Goal: Information Seeking & Learning: Learn about a topic

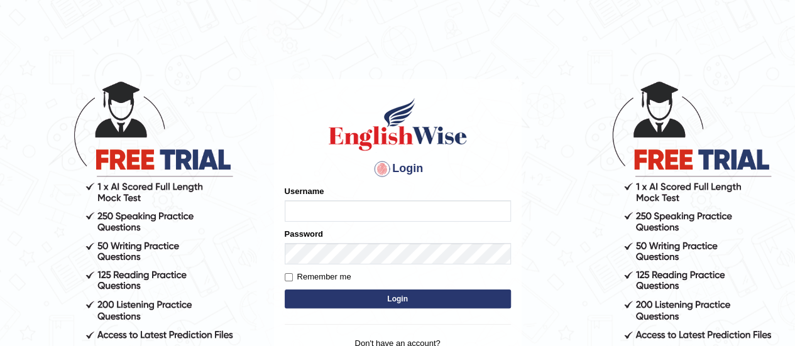
type input "karanvir_parramatta"
click at [454, 297] on button "Login" at bounding box center [398, 299] width 226 height 19
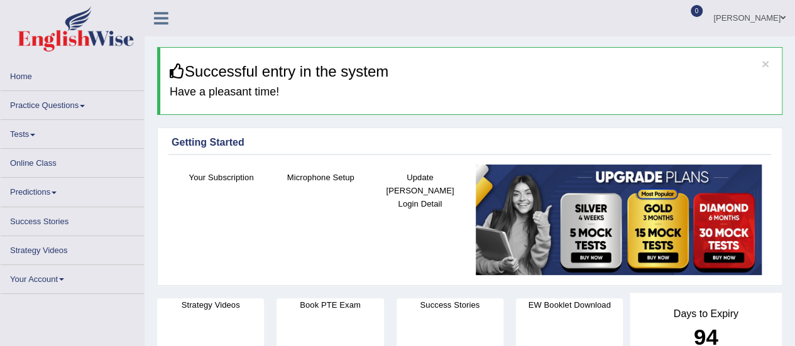
click at [75, 101] on link "Practice Questions" at bounding box center [72, 103] width 143 height 25
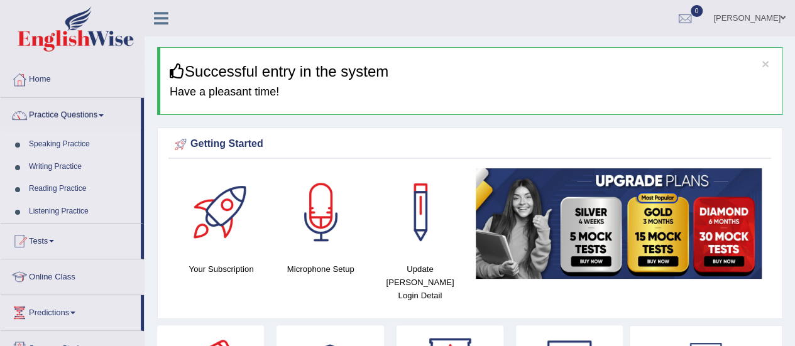
click at [75, 207] on link "Listening Practice" at bounding box center [82, 212] width 118 height 23
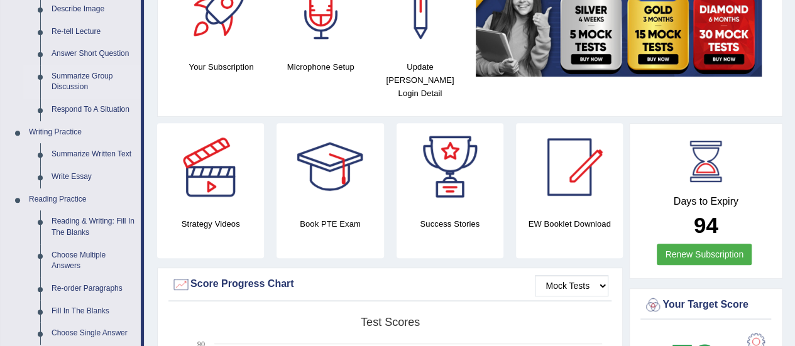
scroll to position [326, 0]
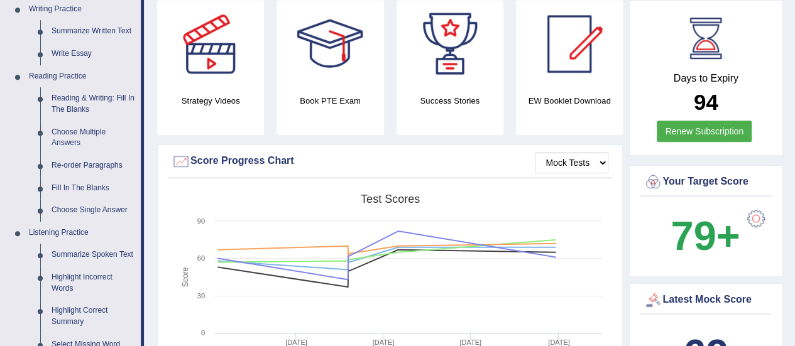
click at [86, 257] on link "Summarize Spoken Text" at bounding box center [93, 255] width 95 height 23
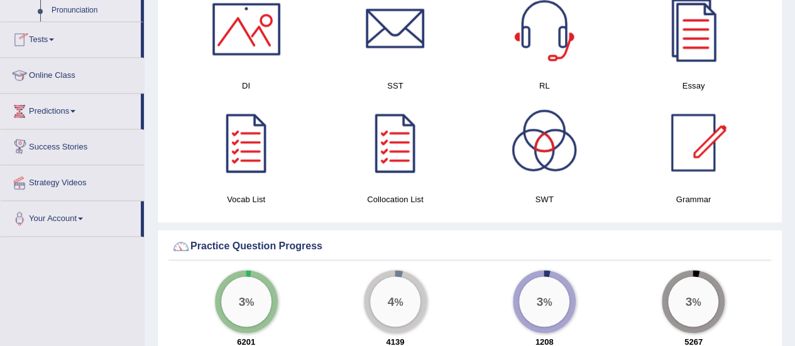
scroll to position [883, 0]
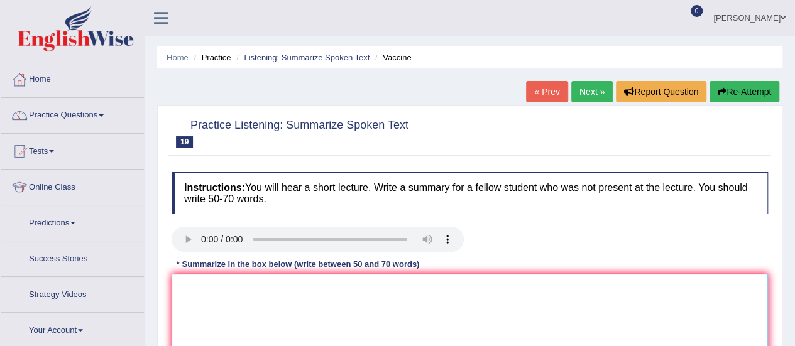
click at [289, 274] on textarea at bounding box center [470, 335] width 597 height 122
click at [214, 311] on textarea at bounding box center [470, 335] width 597 height 122
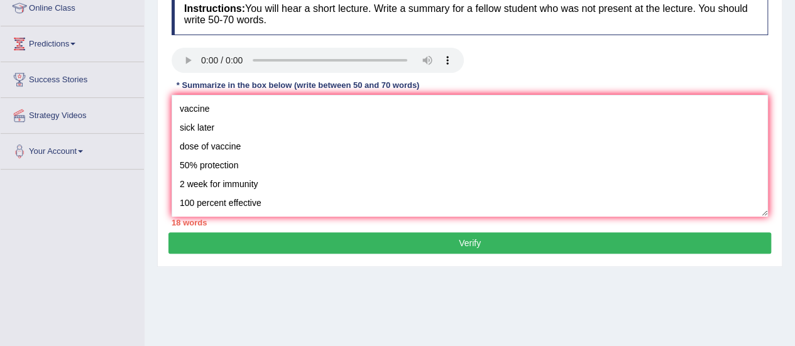
scroll to position [180, 0]
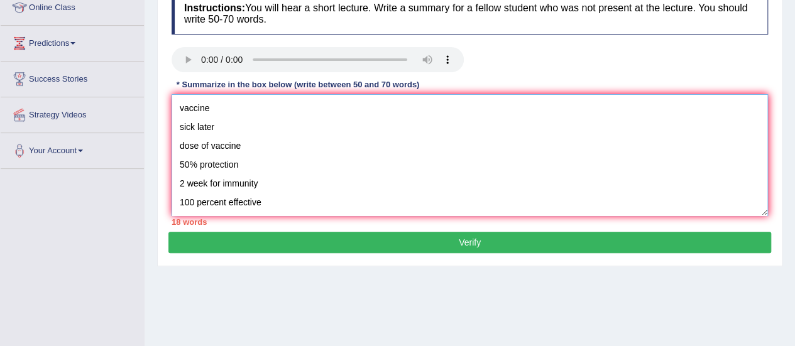
click at [174, 108] on textarea "vaccine sick later dose of vaccine 50% protection 2 week for immunity 100 perce…" at bounding box center [470, 155] width 597 height 122
paste textarea "The speaker provided a comprehensive overview of [main topic], highlighting sev…"
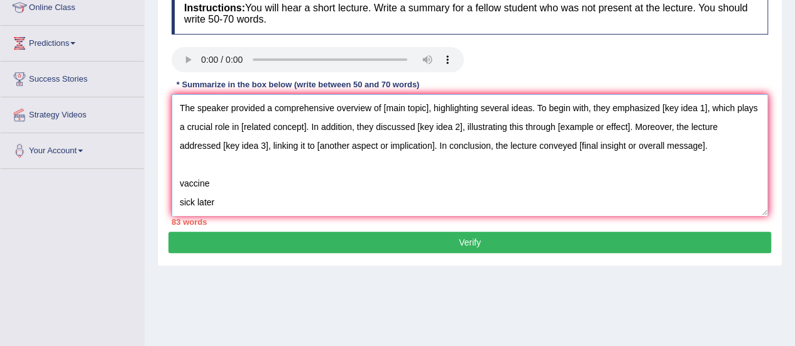
click at [432, 111] on textarea "The speaker provided a comprehensive overview of [main topic], highlighting sev…" at bounding box center [470, 155] width 597 height 122
click at [431, 108] on textarea "The speaker provided a comprehensive overview of [main topic], highlighting sev…" at bounding box center [470, 155] width 597 height 122
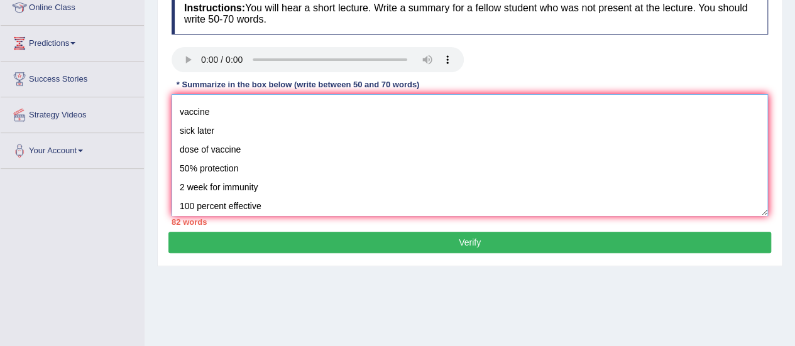
scroll to position [0, 0]
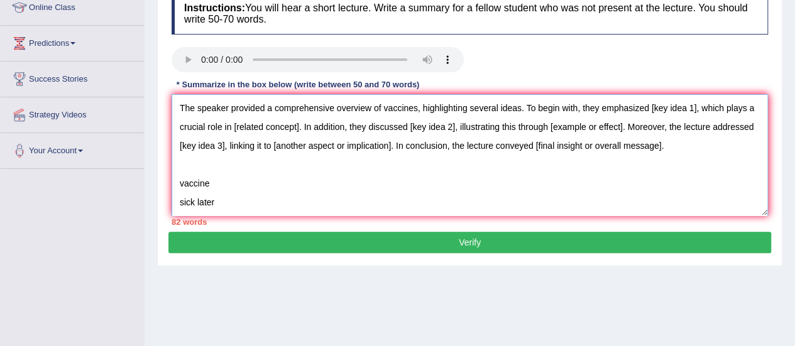
click at [698, 105] on textarea "The speaker provided a comprehensive overview of vaccines, highlighting several…" at bounding box center [470, 155] width 597 height 122
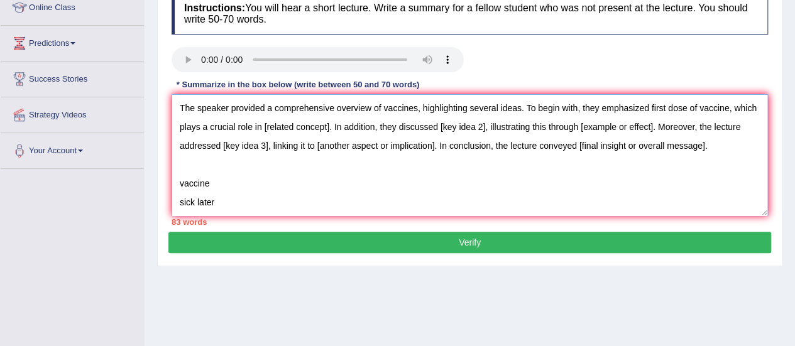
click at [353, 126] on textarea "The speaker provided a comprehensive overview of vaccines, highlighting several…" at bounding box center [470, 155] width 597 height 122
click at [526, 125] on textarea "The speaker provided a comprehensive overview of vaccines, highlighting several…" at bounding box center [470, 155] width 597 height 122
click at [685, 131] on textarea "The speaker provided a comprehensive overview of vaccines, highlighting several…" at bounding box center [470, 155] width 597 height 122
click at [309, 145] on textarea "The speaker provided a comprehensive overview of vaccines, highlighting several…" at bounding box center [470, 155] width 597 height 122
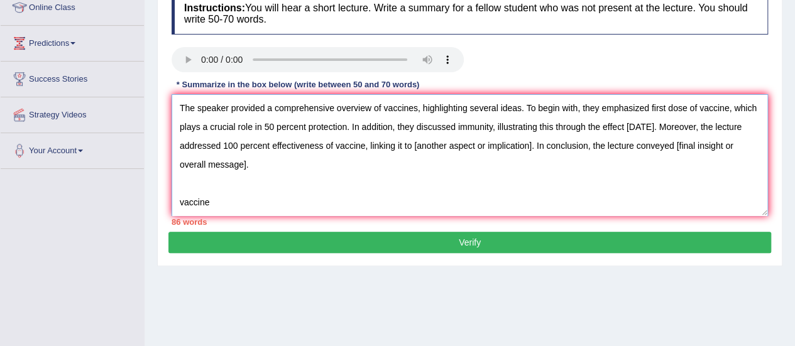
click at [573, 151] on textarea "The speaker provided a comprehensive overview of vaccines, highlighting several…" at bounding box center [470, 155] width 597 height 122
click at [255, 166] on textarea "The speaker provided a comprehensive overview of vaccines, highlighting several…" at bounding box center [470, 155] width 597 height 122
click at [733, 140] on textarea "The speaker provided a comprehensive overview of vaccines, highlighting several…" at bounding box center [470, 155] width 597 height 122
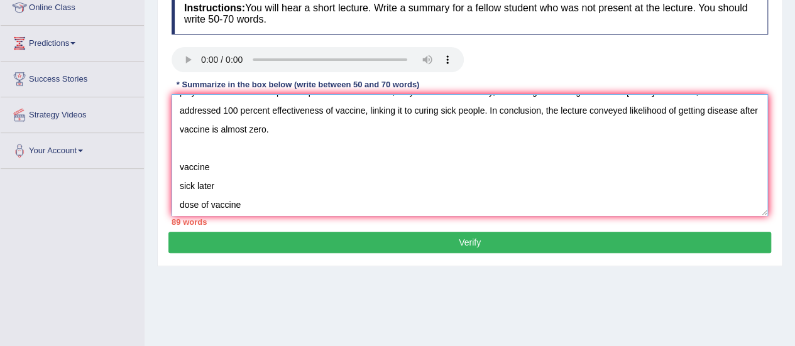
scroll to position [25, 0]
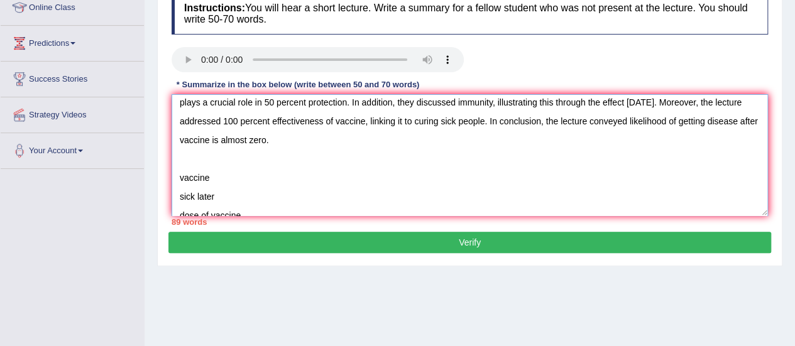
drag, startPoint x: 267, startPoint y: 199, endPoint x: 180, endPoint y: 169, distance: 92.5
click at [180, 169] on textarea "The speaker provided a comprehensive overview of vaccines, highlighting several…" at bounding box center [470, 155] width 597 height 122
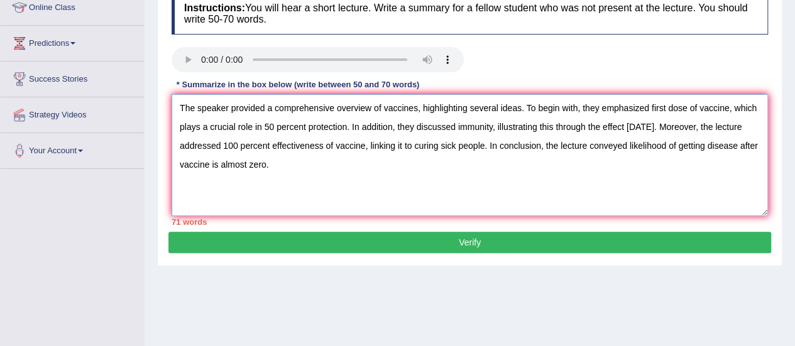
scroll to position [0, 0]
click at [726, 126] on textarea "The speaker provided a comprehensive overview of vaccines, highlighting several…" at bounding box center [470, 155] width 597 height 122
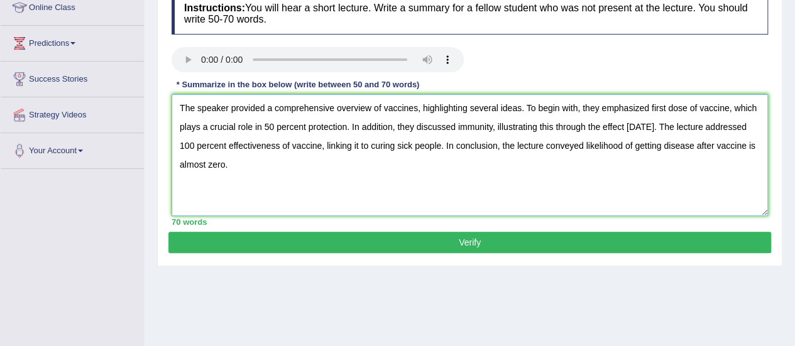
click at [631, 158] on textarea "The speaker provided a comprehensive overview of vaccines, highlighting several…" at bounding box center [470, 155] width 597 height 122
type textarea "The speaker provided a comprehensive overview of vaccines, highlighting several…"
click at [509, 243] on button "Verify" at bounding box center [470, 242] width 603 height 21
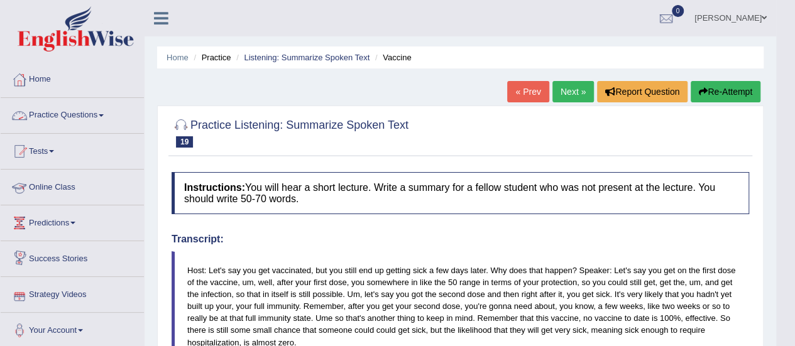
click at [96, 105] on link "Practice Questions" at bounding box center [72, 113] width 143 height 31
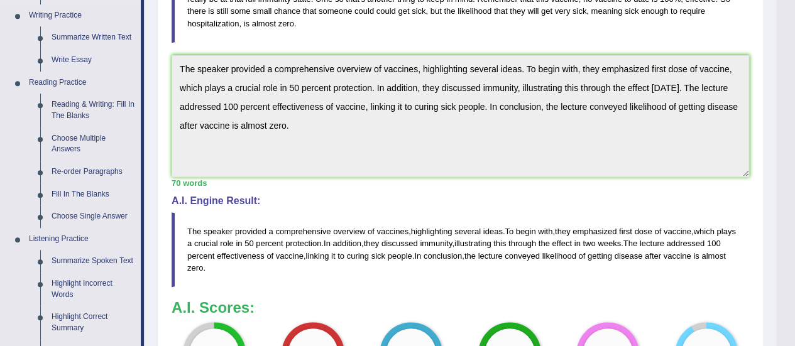
scroll to position [438, 0]
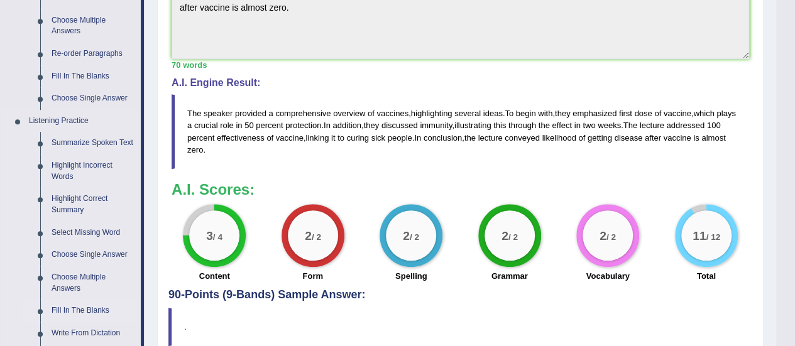
click at [74, 309] on link "Fill In The Blanks" at bounding box center [93, 311] width 95 height 23
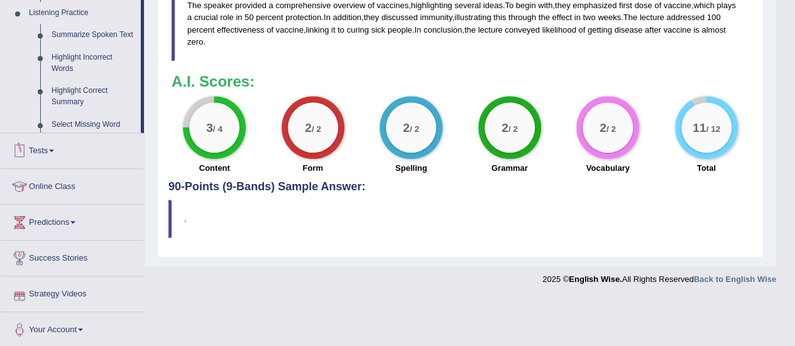
scroll to position [495, 0]
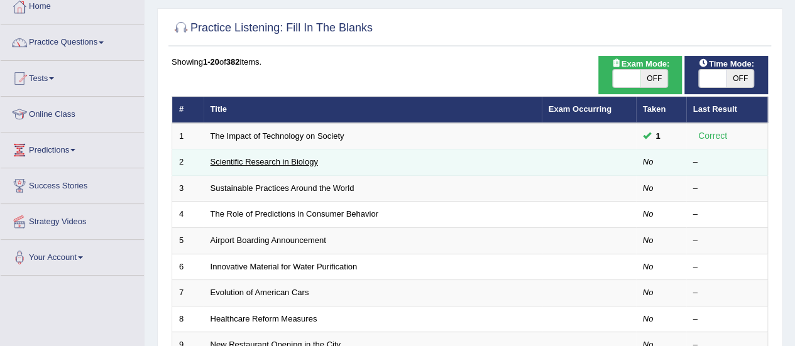
click at [277, 163] on link "Scientific Research in Biology" at bounding box center [265, 161] width 108 height 9
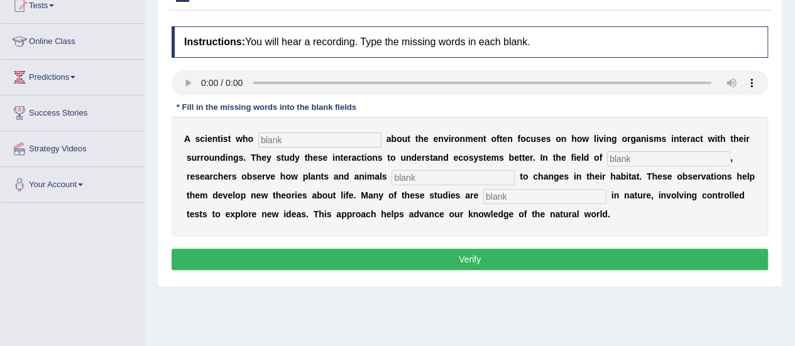
click at [299, 138] on input "text" at bounding box center [319, 140] width 123 height 15
type input "cares"
click at [630, 160] on input "text" at bounding box center [668, 159] width 123 height 15
type input "biologu"
click at [445, 175] on input "text" at bounding box center [453, 177] width 123 height 15
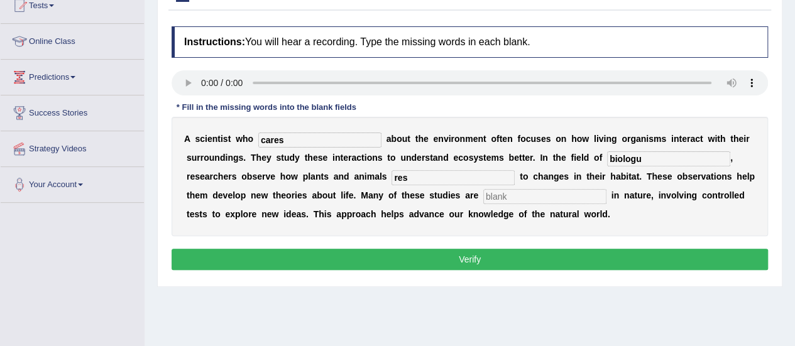
type input "res"
click at [558, 195] on input "text" at bounding box center [545, 196] width 123 height 15
type input "experimental"
drag, startPoint x: 436, startPoint y: 167, endPoint x: 431, endPoint y: 178, distance: 11.6
click at [431, 178] on div "A s c i e n t i s t w h o cares a b o u t t h e e n v i r o n m e n t o f t e n…" at bounding box center [470, 176] width 597 height 119
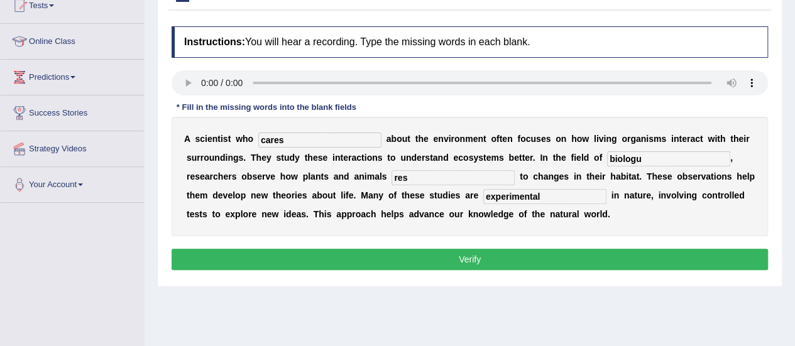
click at [431, 178] on input "res" at bounding box center [453, 177] width 123 height 15
type input "respond"
click at [663, 149] on div "A s c i e n t i s t w h o cares a b o u t t h e e n v i r o n m e n t o f t e n…" at bounding box center [470, 176] width 597 height 119
click at [657, 158] on input "biologu" at bounding box center [668, 159] width 123 height 15
type input "biology"
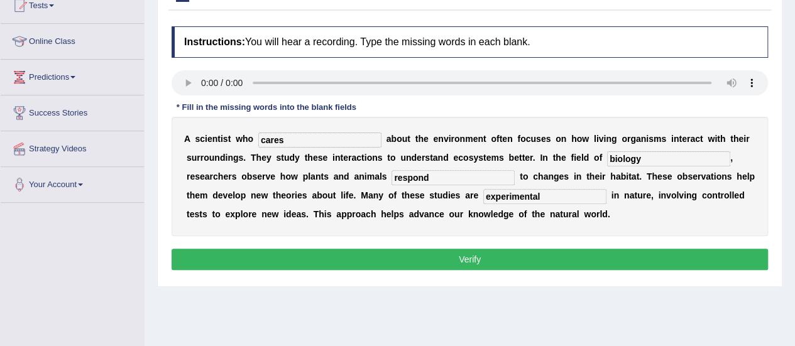
click at [490, 266] on button "Verify" at bounding box center [470, 259] width 597 height 21
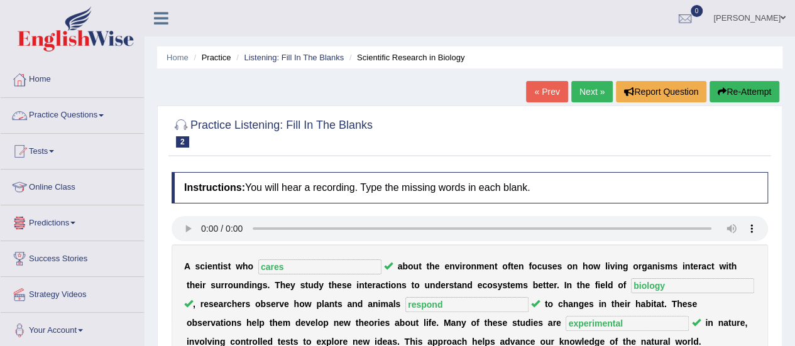
click at [100, 120] on link "Practice Questions" at bounding box center [72, 113] width 143 height 31
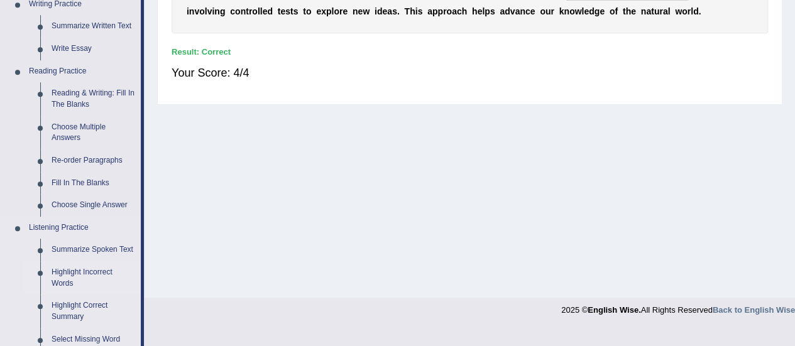
scroll to position [399, 0]
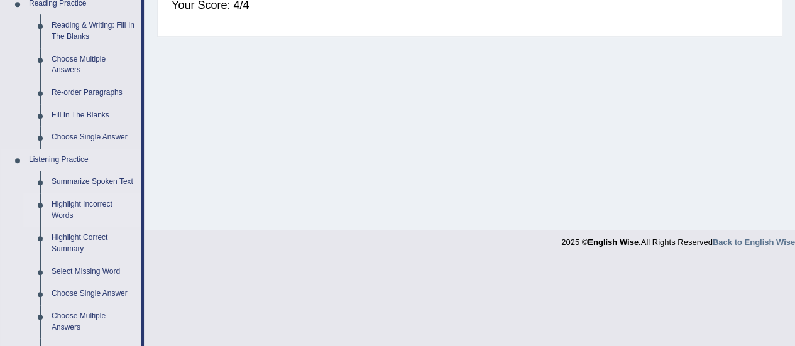
click at [67, 208] on link "Highlight Incorrect Words" at bounding box center [93, 210] width 95 height 33
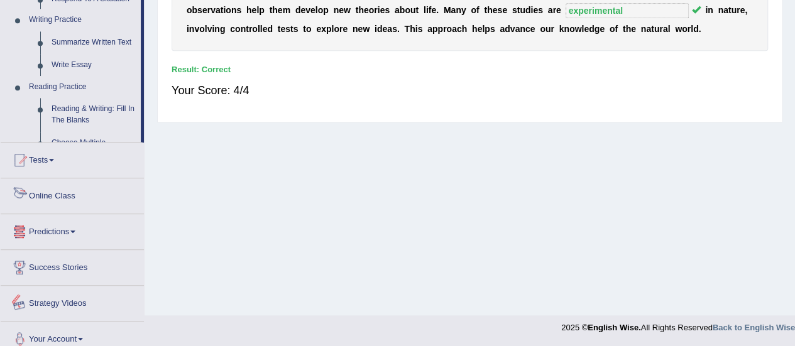
scroll to position [659, 0]
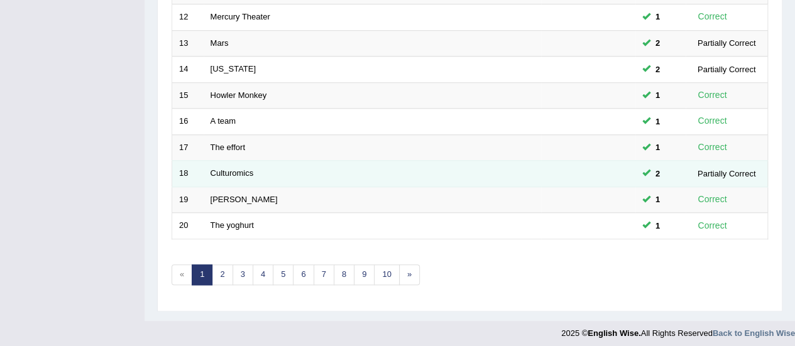
click at [225, 162] on td "Culturomics" at bounding box center [373, 174] width 338 height 26
click at [235, 174] on td "Culturomics" at bounding box center [373, 174] width 338 height 26
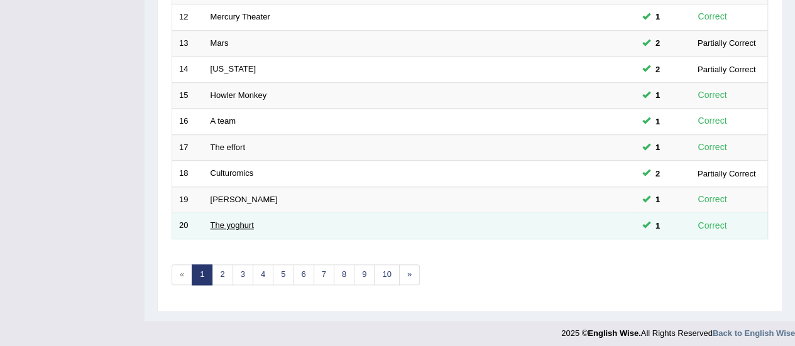
click at [235, 222] on link "The yoghurt" at bounding box center [232, 225] width 43 height 9
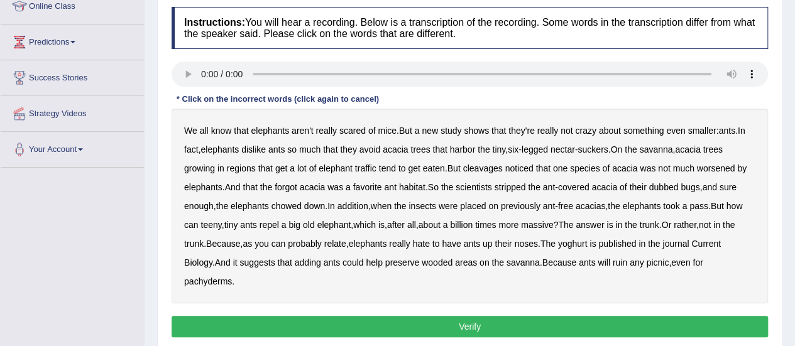
scroll to position [220, 0]
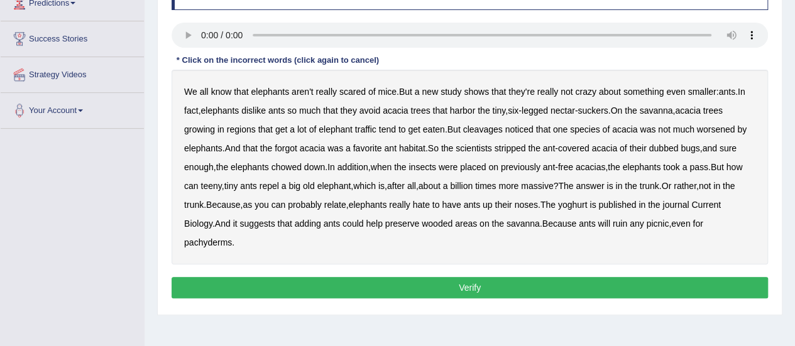
click at [482, 128] on b "cleavages" at bounding box center [483, 129] width 40 height 10
click at [717, 127] on b "worsened" at bounding box center [716, 129] width 38 height 10
click at [288, 148] on b "forgot" at bounding box center [286, 148] width 23 height 10
drag, startPoint x: 653, startPoint y: 154, endPoint x: 666, endPoint y: 151, distance: 13.6
click at [666, 151] on div "We all know that elephants aren't really scared of mice . But a new study shows…" at bounding box center [470, 167] width 597 height 195
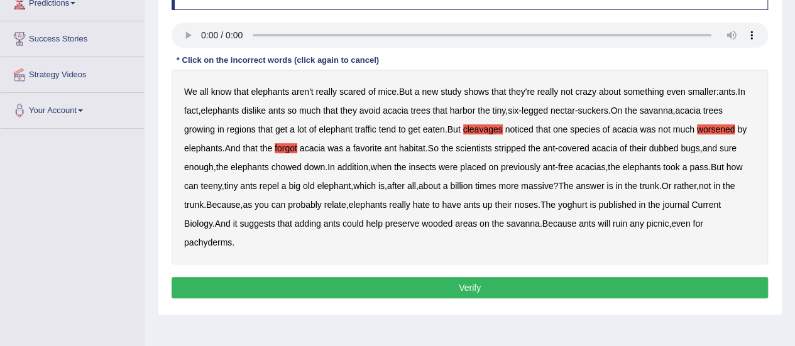
click at [666, 151] on b "dubbed" at bounding box center [665, 148] width 30 height 10
click at [587, 204] on b "yoghurt" at bounding box center [573, 205] width 30 height 10
click at [345, 279] on button "Verify" at bounding box center [470, 287] width 597 height 21
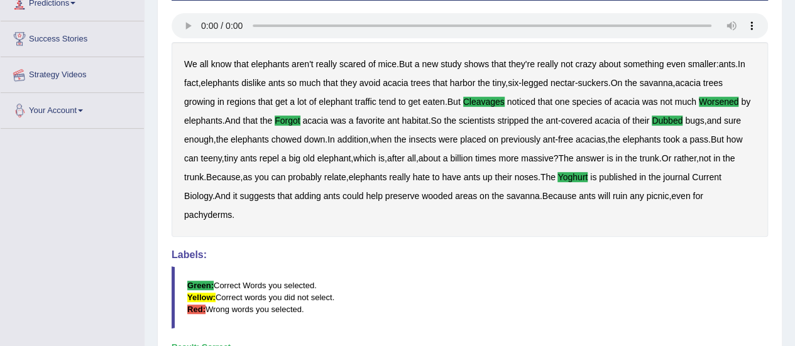
scroll to position [0, 0]
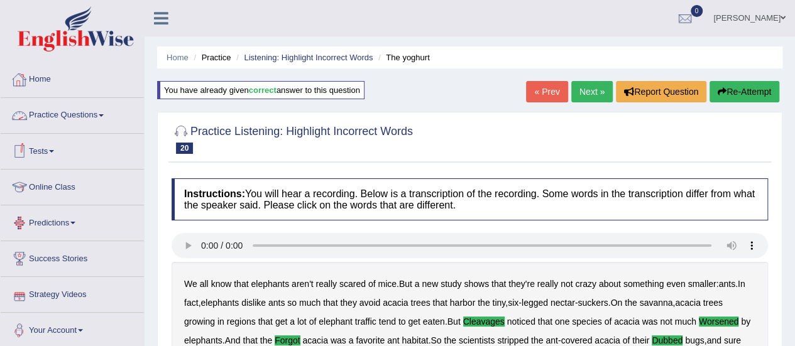
click at [81, 113] on link "Practice Questions" at bounding box center [72, 113] width 143 height 31
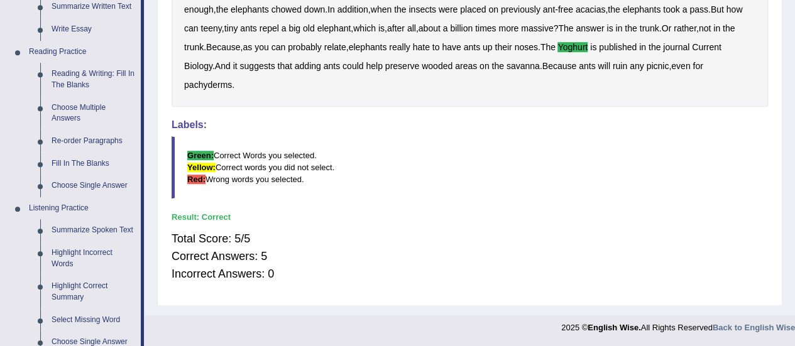
scroll to position [497, 0]
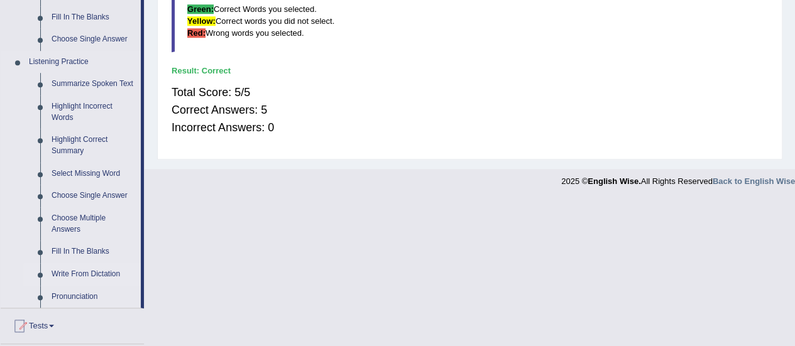
click at [79, 277] on link "Write From Dictation" at bounding box center [93, 274] width 95 height 23
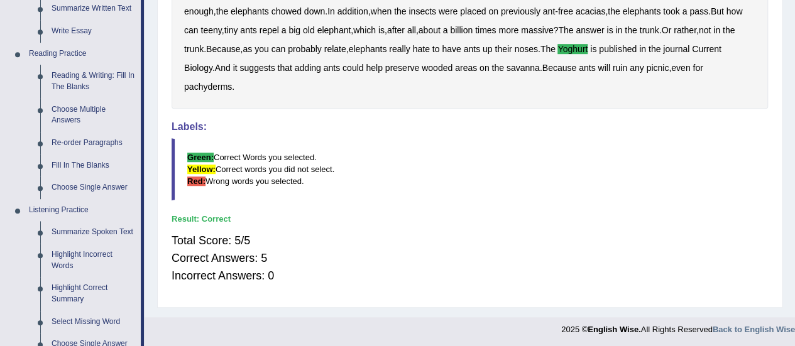
scroll to position [469, 0]
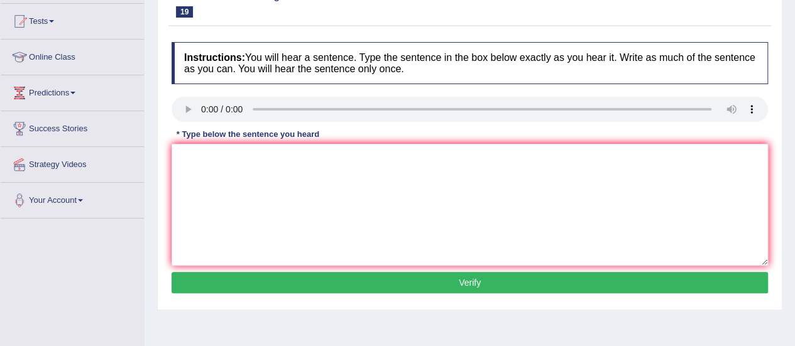
scroll to position [130, 0]
click at [504, 312] on div "Home Practice Listening: Write From Dictation 1765 WFD « Prev Next » Report Que…" at bounding box center [470, 184] width 651 height 629
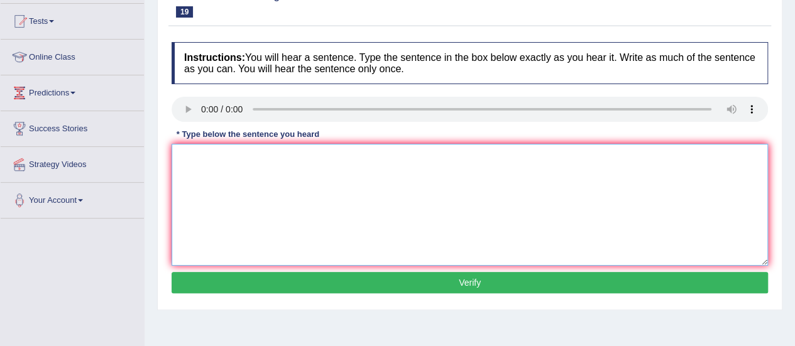
click at [270, 173] on textarea at bounding box center [470, 205] width 597 height 122
paste textarea "Application for accomodation must be completed in two moths in advace."
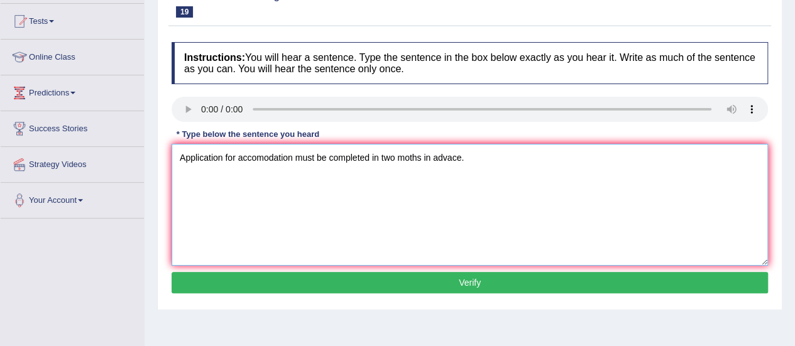
click at [220, 155] on textarea "Application for accomodation must be completed in two moths in advace." at bounding box center [470, 205] width 597 height 122
click at [264, 158] on textarea "Application forms for accomodation must be completed in two moths in advace." at bounding box center [470, 205] width 597 height 122
click at [426, 156] on textarea "Application forms for sharing accomodation must be completed in two moths in ad…" at bounding box center [470, 205] width 597 height 122
click at [507, 160] on textarea "Application forms for sharing accomodation must be completed submitted in two m…" at bounding box center [470, 205] width 597 height 122
click at [548, 156] on textarea "Application forms for sharing accomodation must be completed submitted in two m…" at bounding box center [470, 205] width 597 height 122
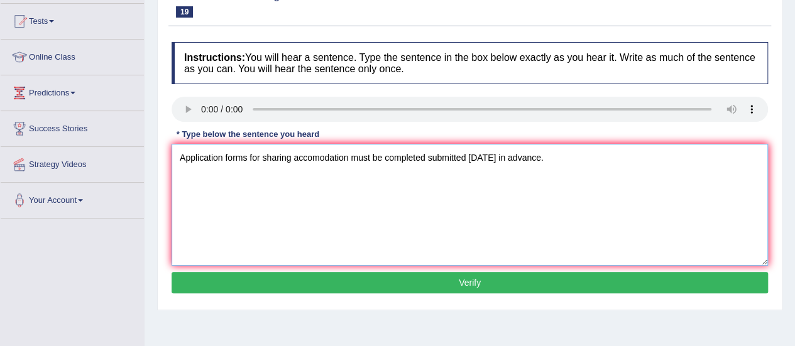
click at [585, 209] on textarea "Application forms for sharing accomodation must be completed submitted in two m…" at bounding box center [470, 205] width 597 height 122
type textarea "Application forms for sharing accomodation must be completed submitted in two m…"
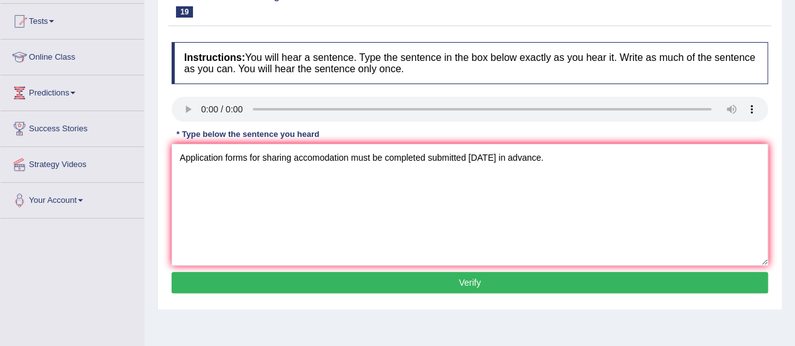
click at [507, 284] on button "Verify" at bounding box center [470, 282] width 597 height 21
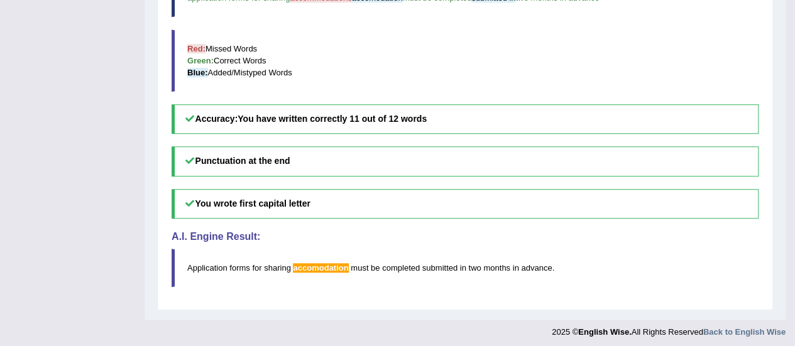
scroll to position [0, 0]
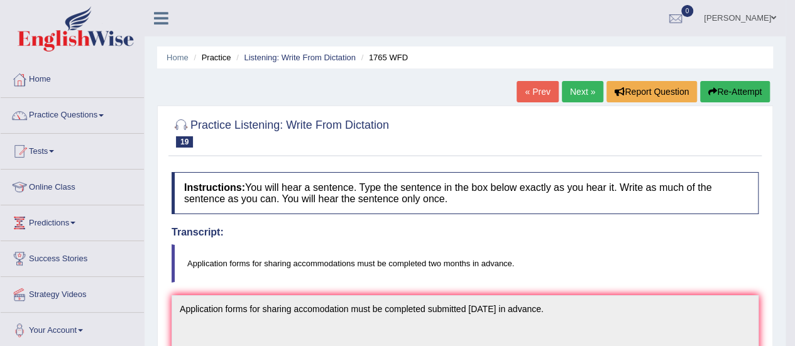
click at [584, 91] on link "Next »" at bounding box center [582, 91] width 41 height 21
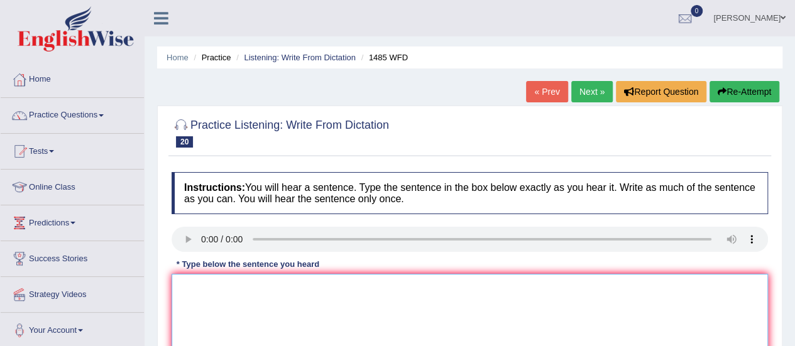
click at [228, 282] on textarea at bounding box center [470, 335] width 597 height 122
paste textarea "Course work throughly gives chance for subject"
click at [211, 282] on textarea "Course work throughly gives chance for subject" at bounding box center [470, 335] width 597 height 122
click at [224, 291] on textarea "Coursework throughly gives chance for subject" at bounding box center [470, 335] width 597 height 122
click at [309, 291] on textarea "Coursework gives students throughly gives chance for subject" at bounding box center [470, 335] width 597 height 122
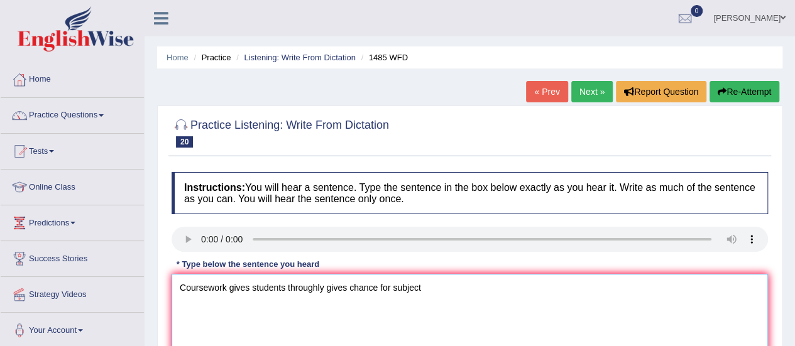
click at [309, 291] on textarea "Coursework gives students throughly gives chance for subject" at bounding box center [470, 335] width 597 height 122
click at [295, 288] on textarea "Coursework gives students gives chance for subject" at bounding box center [470, 335] width 597 height 122
click at [321, 292] on textarea "Coursework gives students a chance for subject" at bounding box center [470, 335] width 597 height 122
click at [464, 302] on textarea "Coursework gives students a chance to explore through the for subject" at bounding box center [470, 335] width 597 height 122
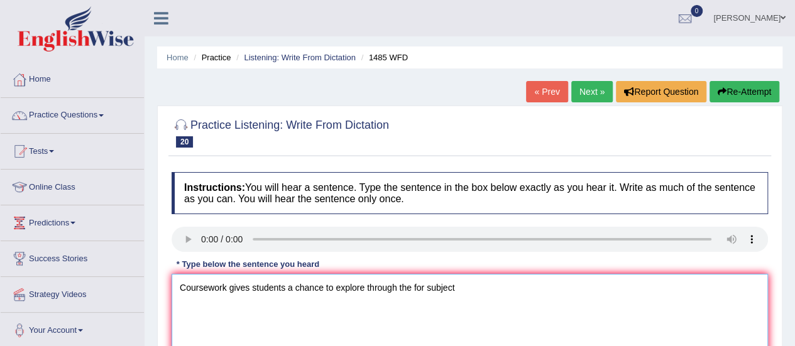
click at [461, 287] on textarea "Coursework gives students a chance to explore through the for subject" at bounding box center [470, 335] width 597 height 122
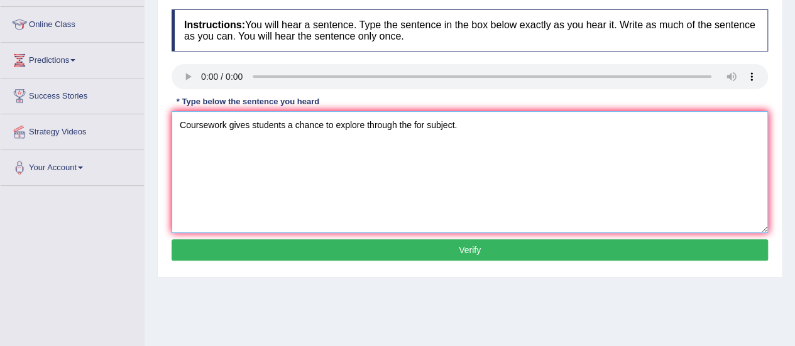
scroll to position [163, 0]
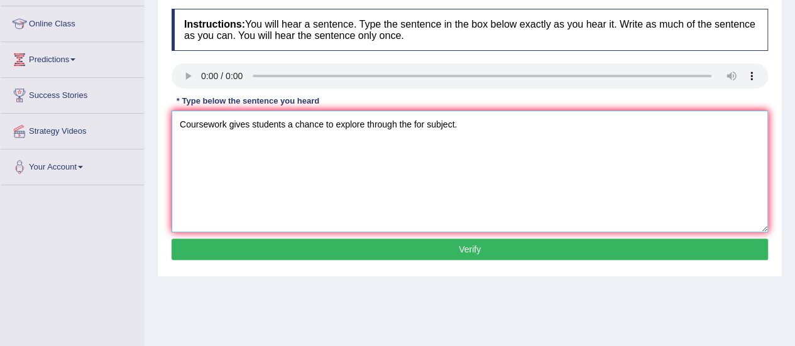
type textarea "Coursework gives students a chance to explore through the for subject."
click at [367, 257] on button "Verify" at bounding box center [470, 249] width 597 height 21
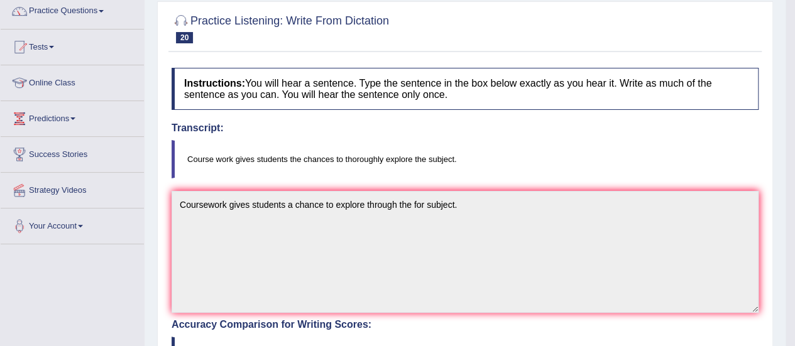
scroll to position [0, 0]
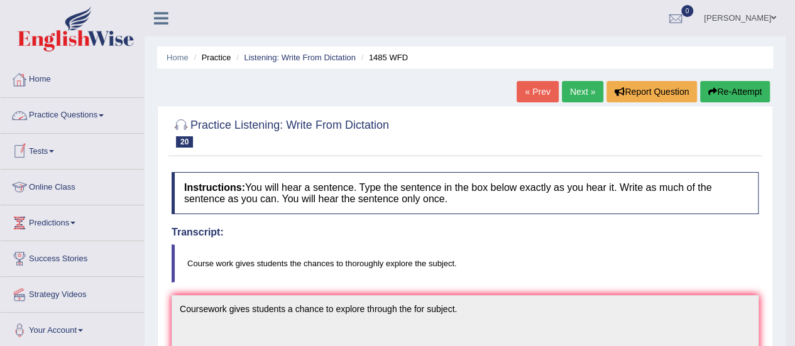
click at [57, 104] on link "Practice Questions" at bounding box center [72, 113] width 143 height 31
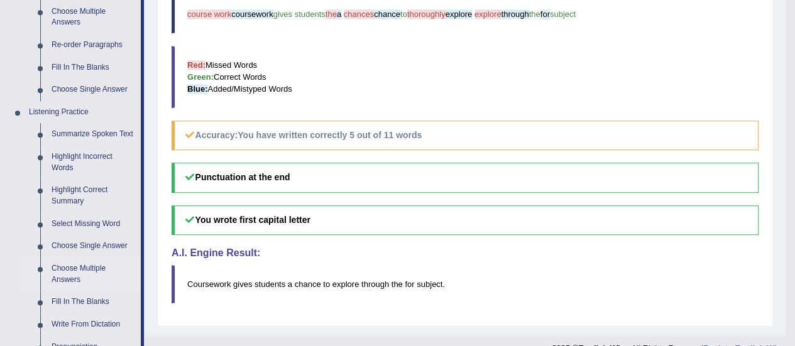
scroll to position [525, 0]
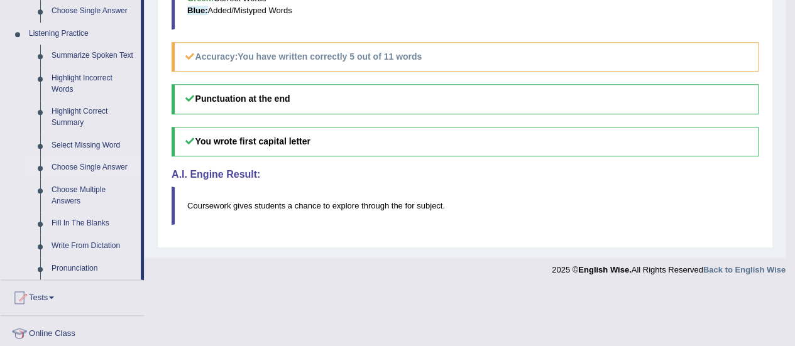
click at [77, 165] on link "Choose Single Answer" at bounding box center [93, 168] width 95 height 23
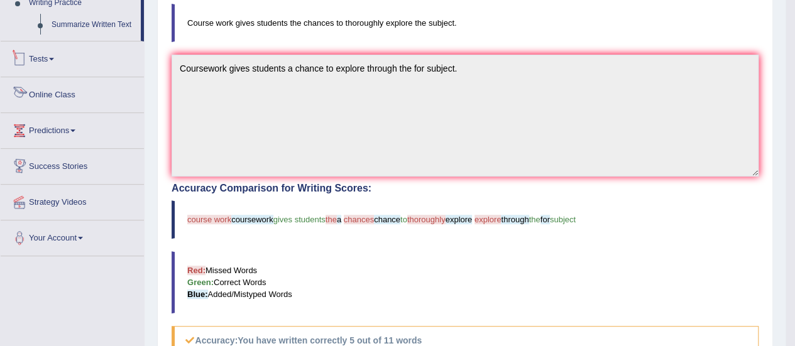
scroll to position [372, 0]
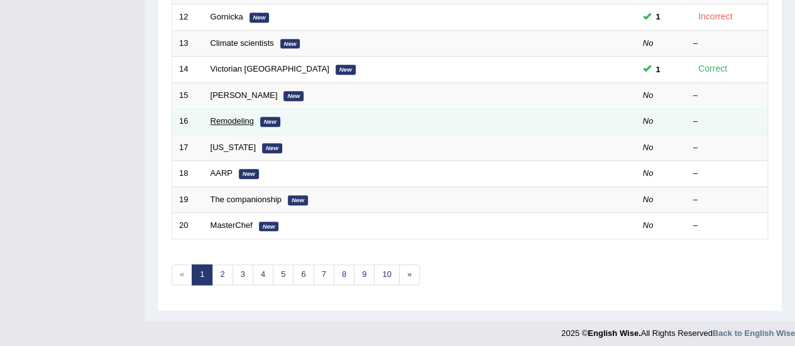
click at [230, 116] on link "Remodeling" at bounding box center [232, 120] width 43 height 9
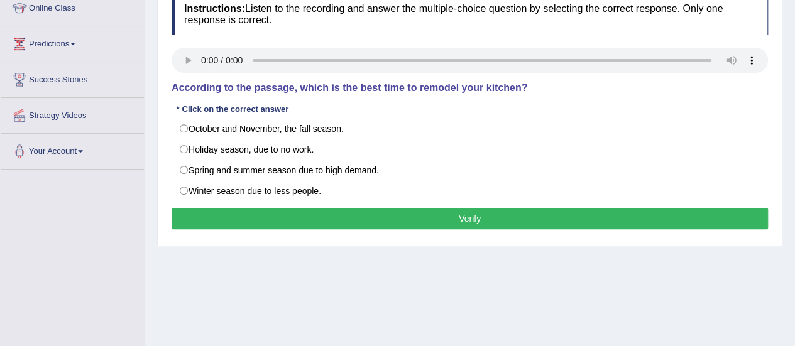
click at [31, 203] on div "Toggle navigation Home Practice Questions Speaking Practice Read Aloud Repeat S…" at bounding box center [397, 148] width 795 height 654
click at [180, 271] on div "Home Practice Listening: Choose Single Answer Remodeling « Prev Next » Report Q…" at bounding box center [470, 135] width 651 height 629
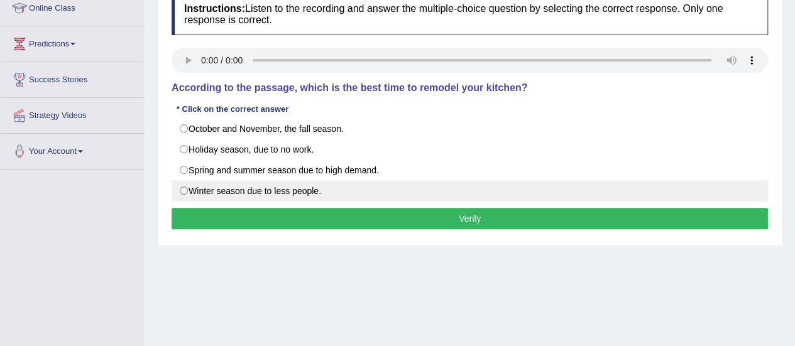
drag, startPoint x: 333, startPoint y: 127, endPoint x: 370, endPoint y: 196, distance: 78.2
click at [333, 127] on label "October and November, the fall season." at bounding box center [470, 128] width 597 height 21
radio input "true"
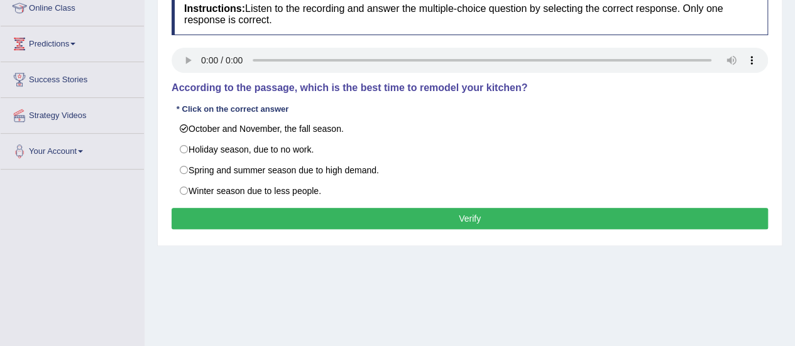
click at [373, 212] on button "Verify" at bounding box center [470, 218] width 597 height 21
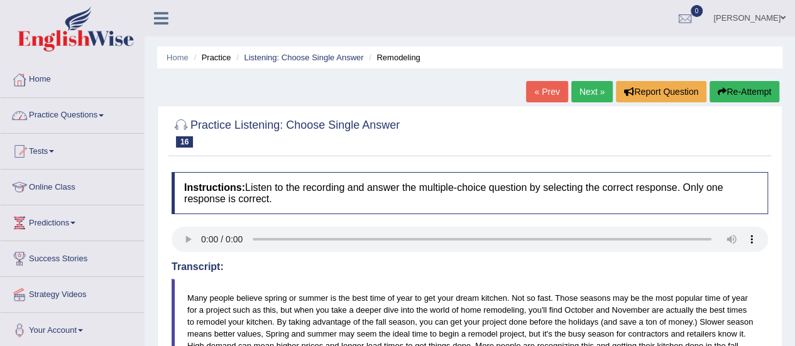
click at [83, 108] on link "Practice Questions" at bounding box center [72, 113] width 143 height 31
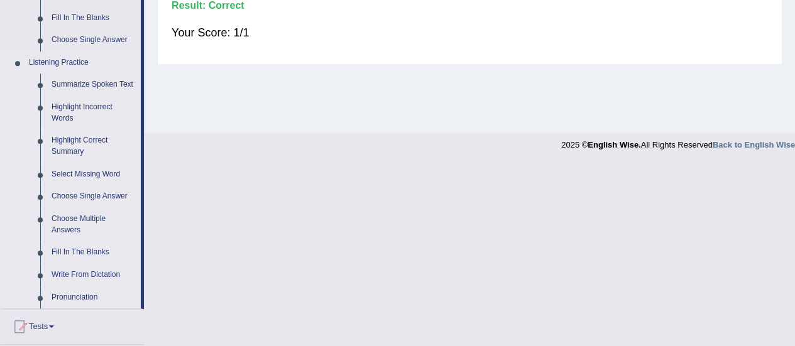
scroll to position [495, 0]
click at [67, 223] on link "Choose Multiple Answers" at bounding box center [93, 225] width 95 height 33
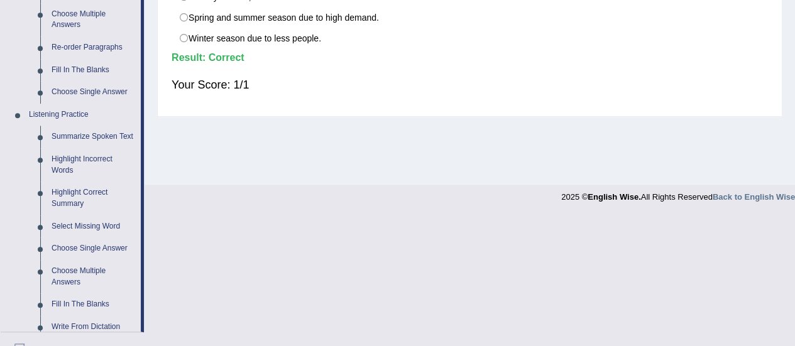
scroll to position [672, 0]
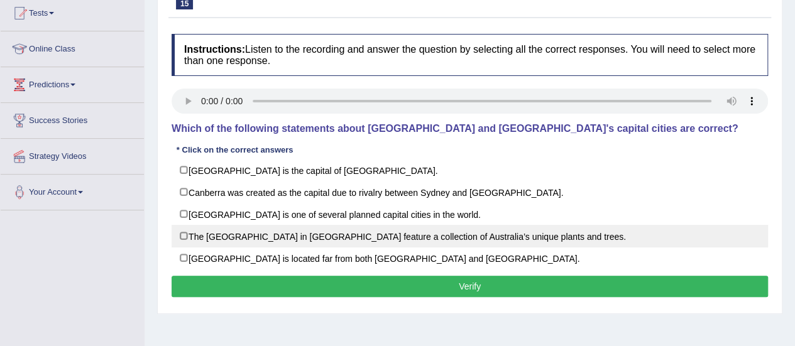
click at [535, 241] on label "The [GEOGRAPHIC_DATA] in [GEOGRAPHIC_DATA] feature a collection of Australia’s …" at bounding box center [470, 236] width 597 height 23
checkbox input "true"
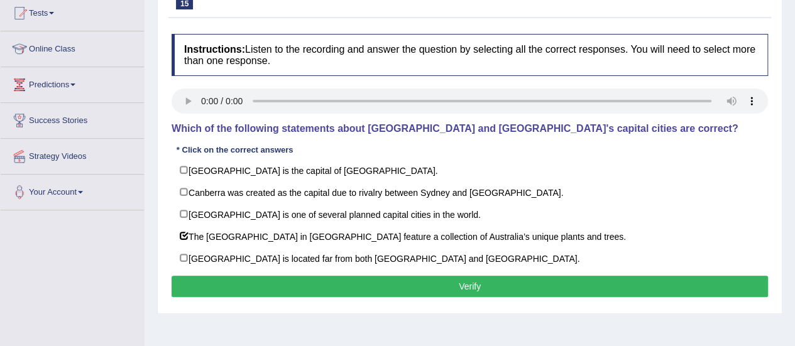
click at [502, 278] on button "Verify" at bounding box center [470, 286] width 597 height 21
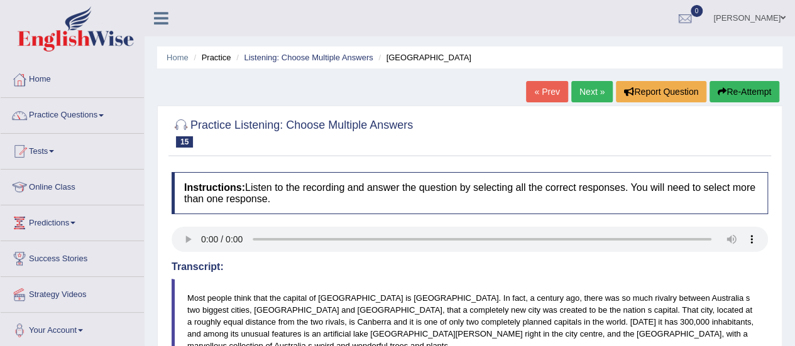
click at [582, 97] on link "Next »" at bounding box center [592, 91] width 41 height 21
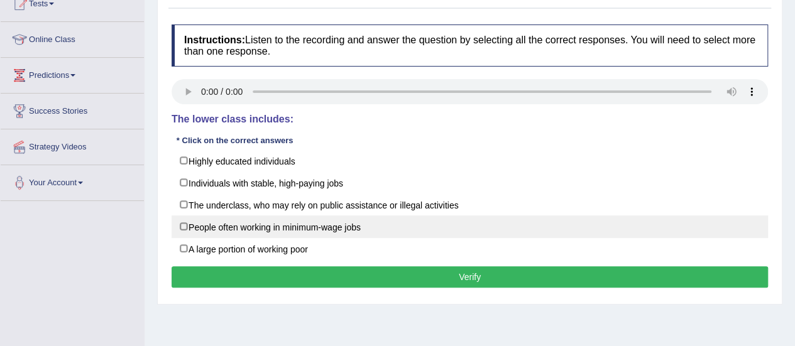
scroll to position [141, 0]
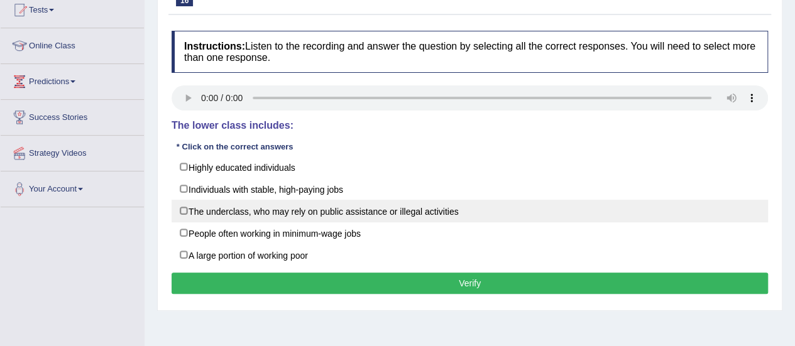
drag, startPoint x: 331, startPoint y: 201, endPoint x: 388, endPoint y: 207, distance: 56.9
click at [388, 207] on label "The underclass, who may rely on public assistance or illegal activities" at bounding box center [470, 211] width 597 height 23
click at [397, 211] on label "The underclass, who may rely on public assistance or illegal activities" at bounding box center [470, 211] width 597 height 23
checkbox input "true"
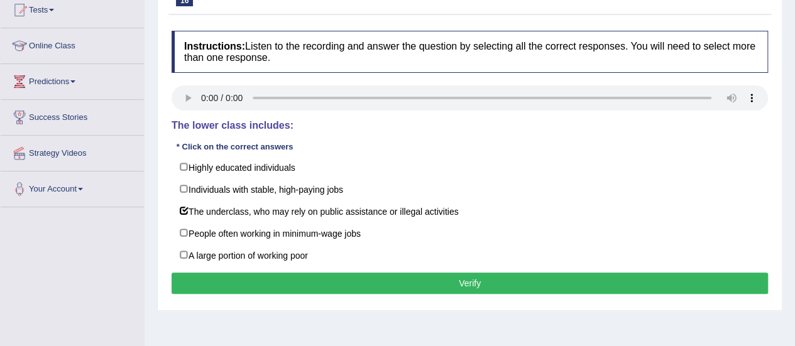
click at [397, 280] on button "Verify" at bounding box center [470, 283] width 597 height 21
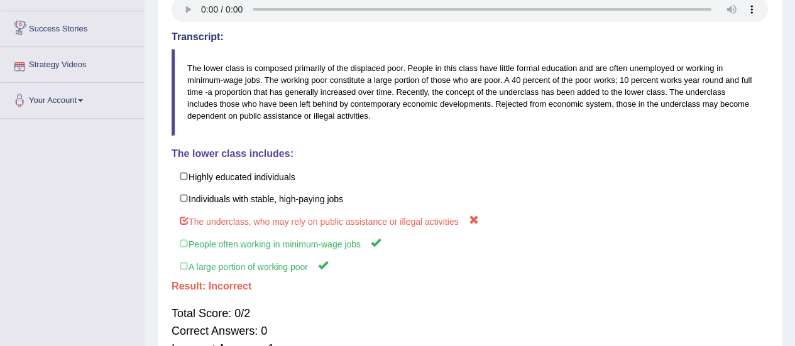
scroll to position [0, 0]
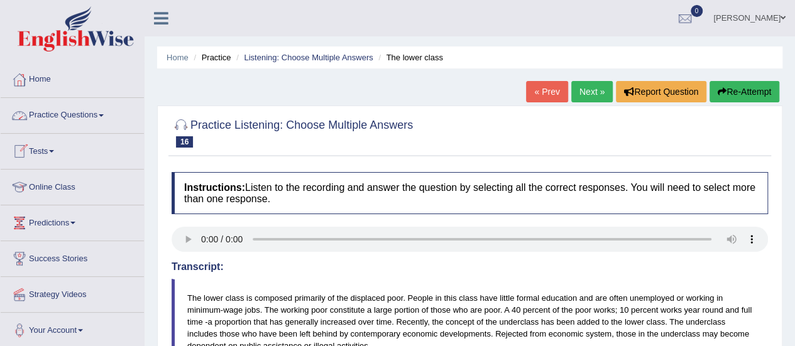
click at [80, 108] on link "Practice Questions" at bounding box center [72, 113] width 143 height 31
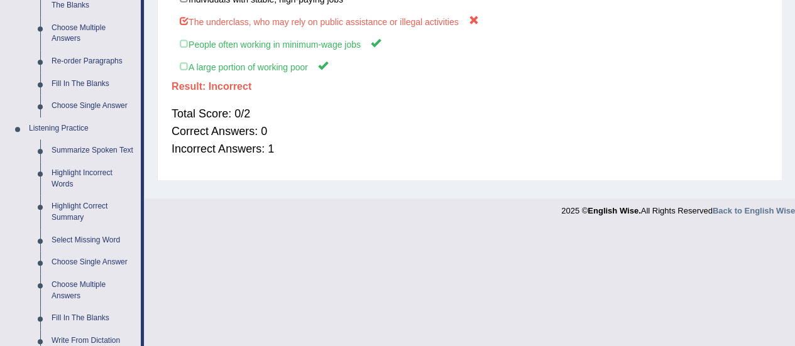
scroll to position [431, 0]
click at [74, 213] on link "Highlight Correct Summary" at bounding box center [93, 211] width 95 height 33
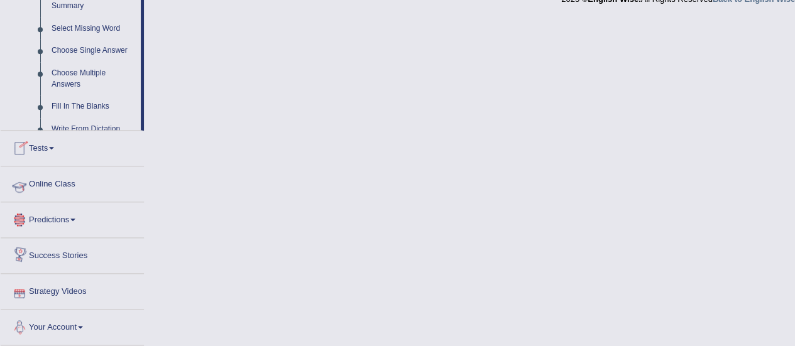
scroll to position [672, 0]
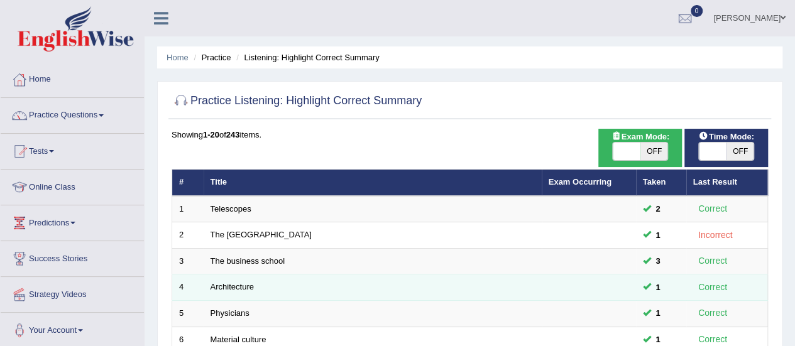
scroll to position [480, 0]
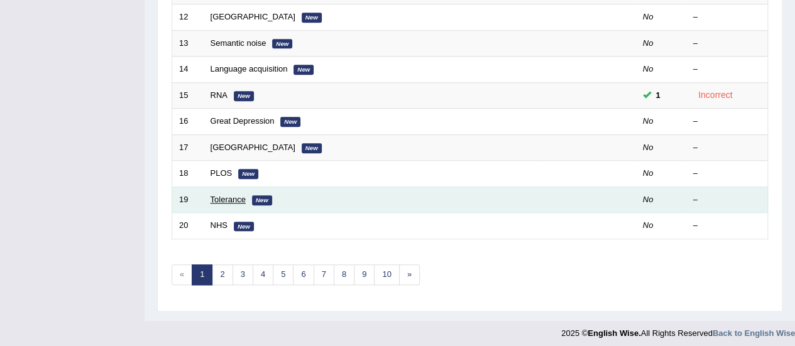
click at [229, 196] on link "Tolerance" at bounding box center [228, 199] width 35 height 9
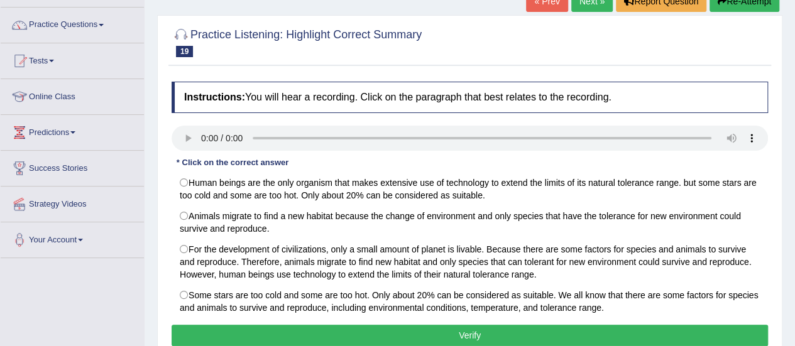
scroll to position [87, 0]
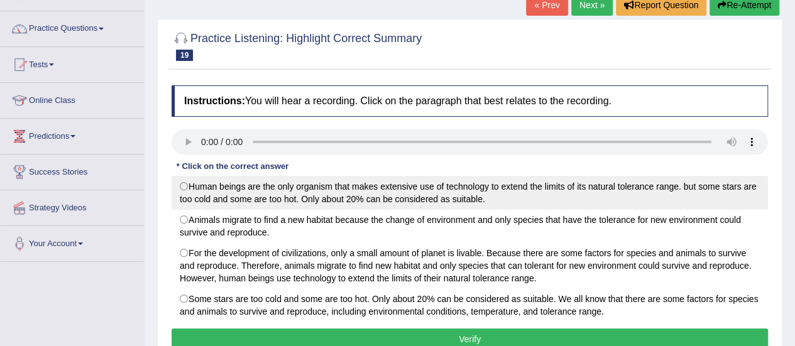
click at [539, 191] on label "Human beings are the only organism that makes extensive use of technology to ex…" at bounding box center [470, 193] width 597 height 34
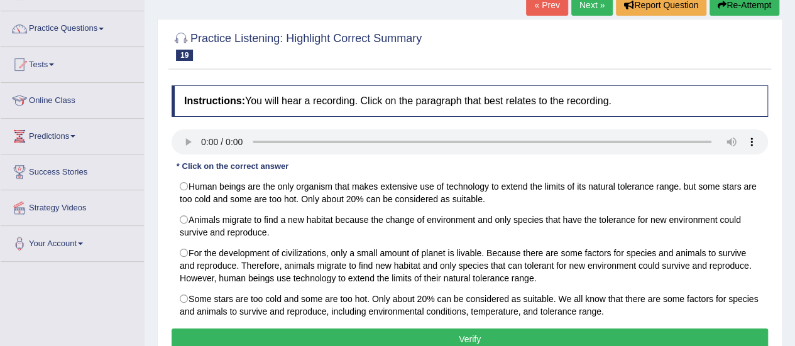
radio input "true"
click at [506, 330] on button "Verify" at bounding box center [470, 339] width 597 height 21
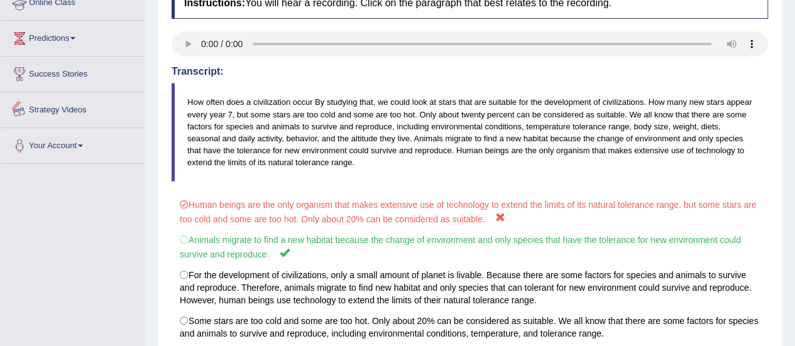
scroll to position [0, 0]
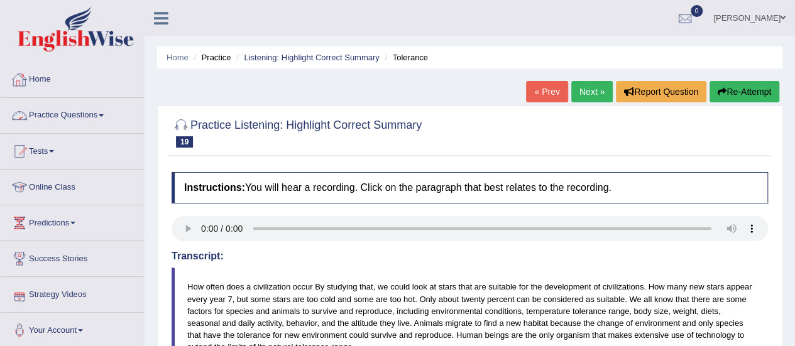
click at [77, 118] on link "Practice Questions" at bounding box center [72, 113] width 143 height 31
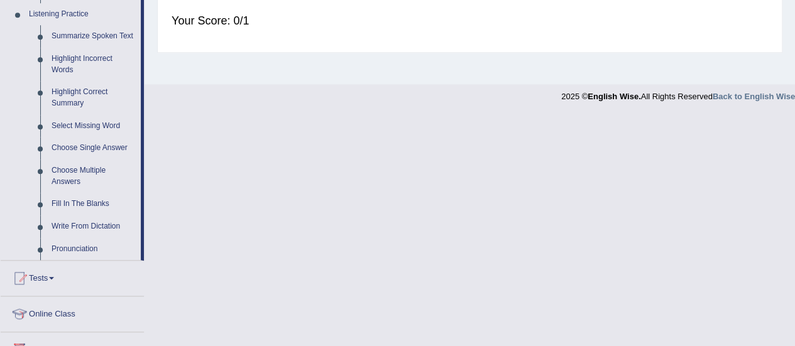
scroll to position [545, 0]
click at [83, 128] on link "Select Missing Word" at bounding box center [93, 125] width 95 height 23
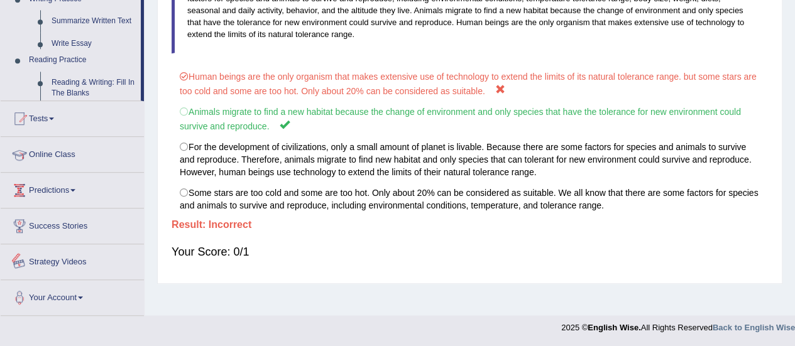
scroll to position [323, 0]
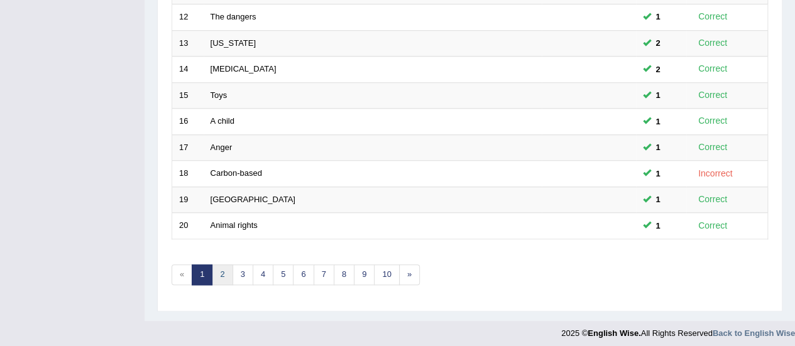
click at [222, 265] on link "2" at bounding box center [222, 275] width 21 height 21
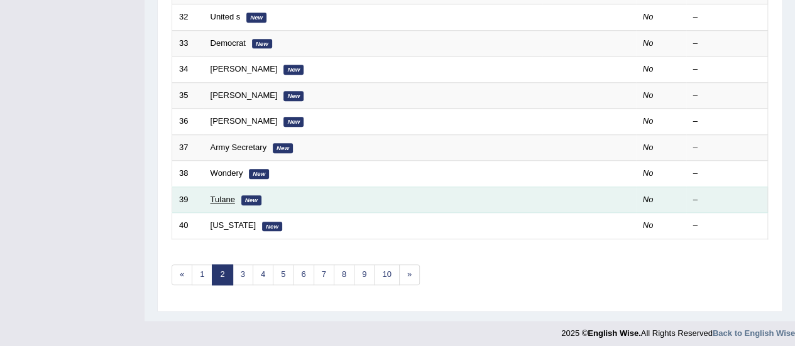
click at [216, 195] on link "Tulane" at bounding box center [223, 199] width 25 height 9
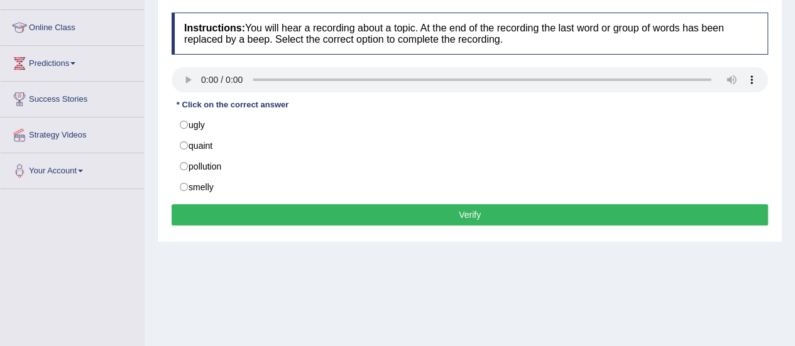
scroll to position [160, 0]
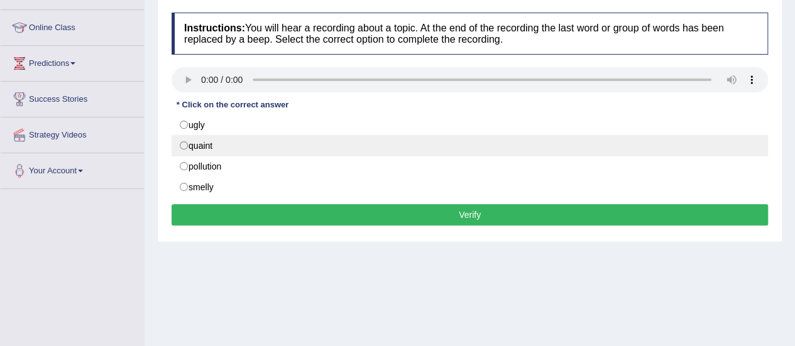
click at [397, 143] on label "quaint" at bounding box center [470, 145] width 597 height 21
radio input "true"
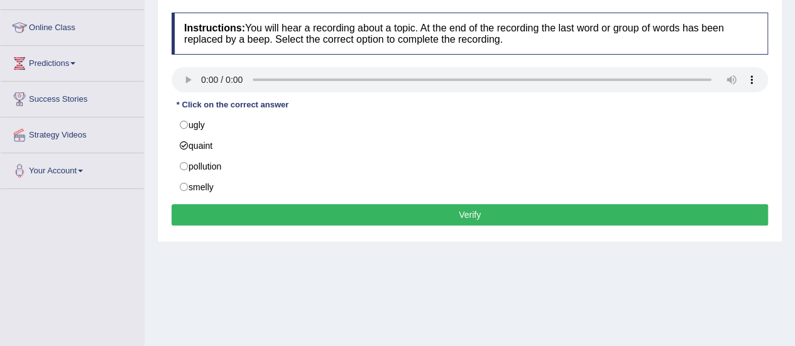
click at [431, 204] on button "Verify" at bounding box center [470, 214] width 597 height 21
